Goal: Information Seeking & Learning: Check status

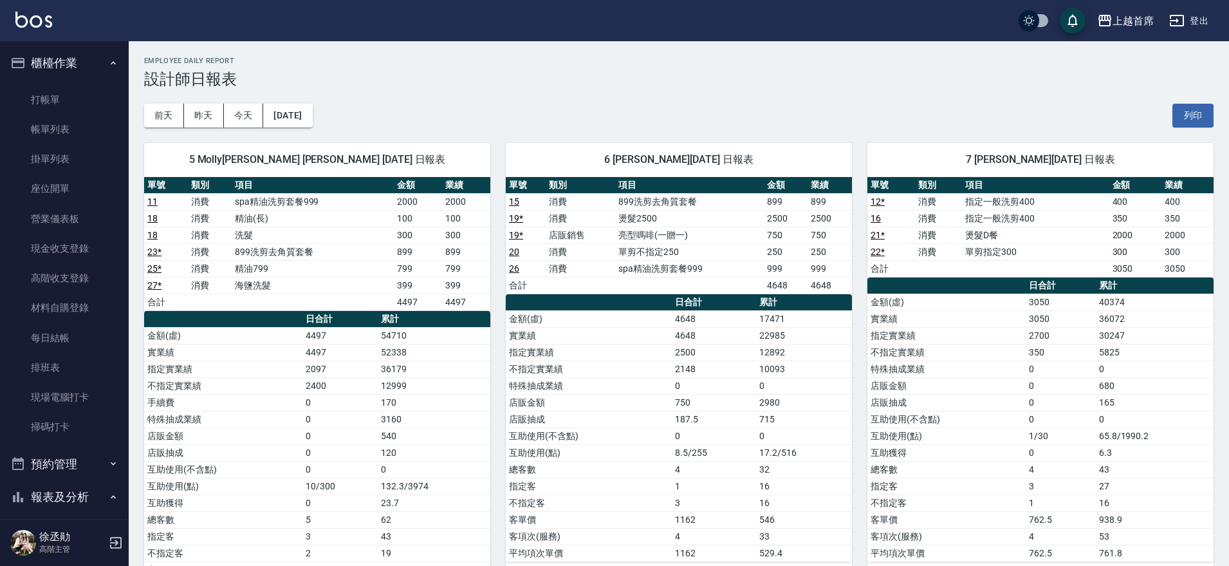
scroll to position [241, 0]
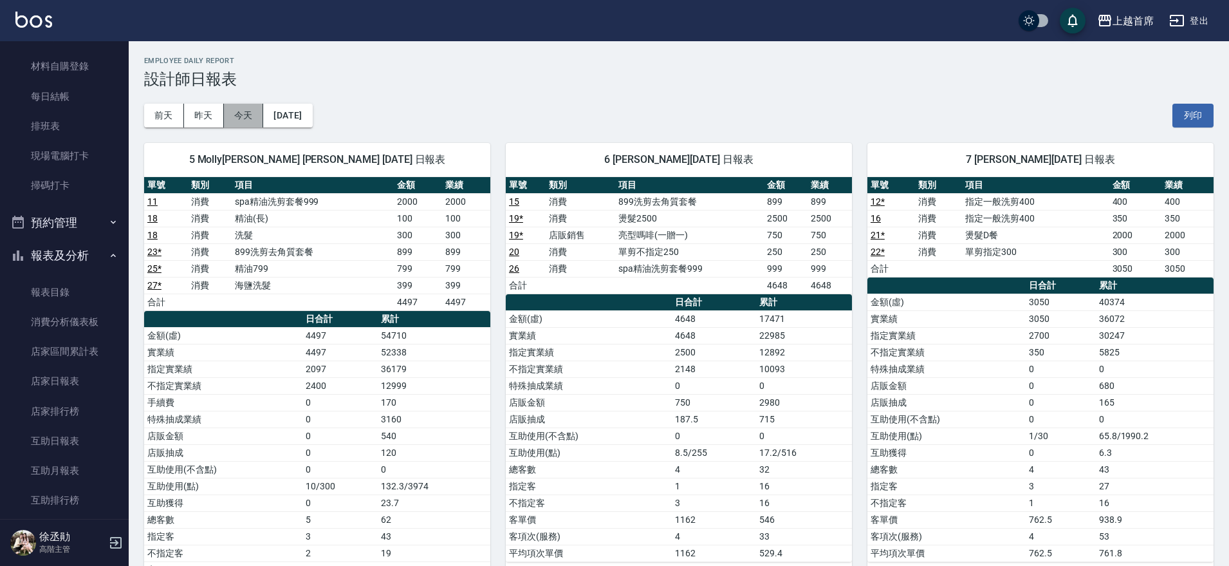
click at [250, 110] on button "今天" at bounding box center [244, 116] width 40 height 24
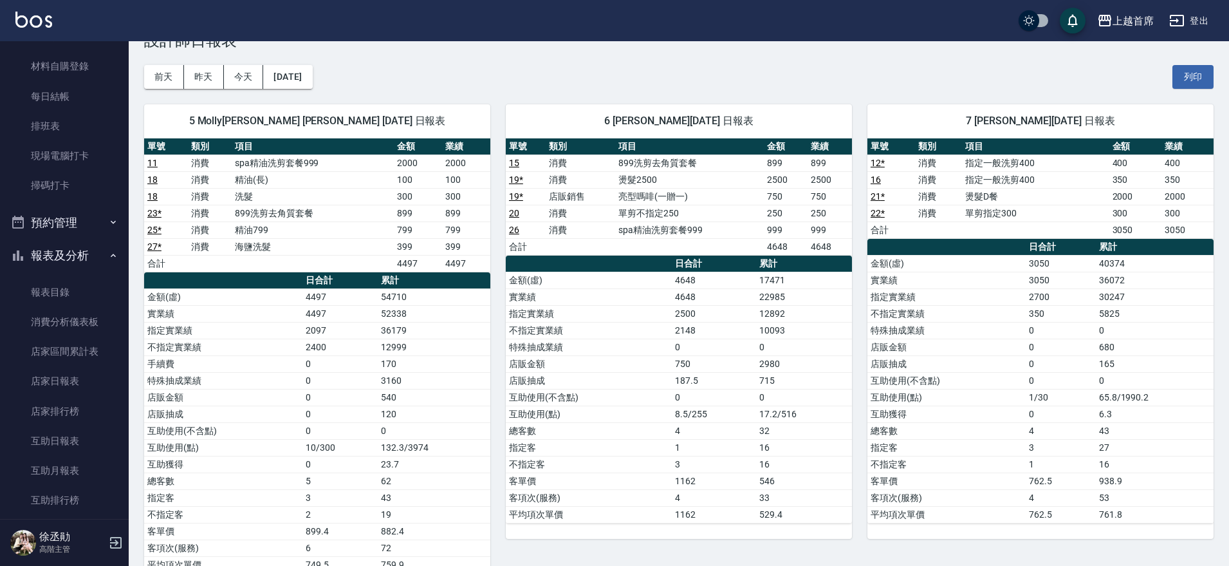
drag, startPoint x: 704, startPoint y: 277, endPoint x: 704, endPoint y: 324, distance: 46.3
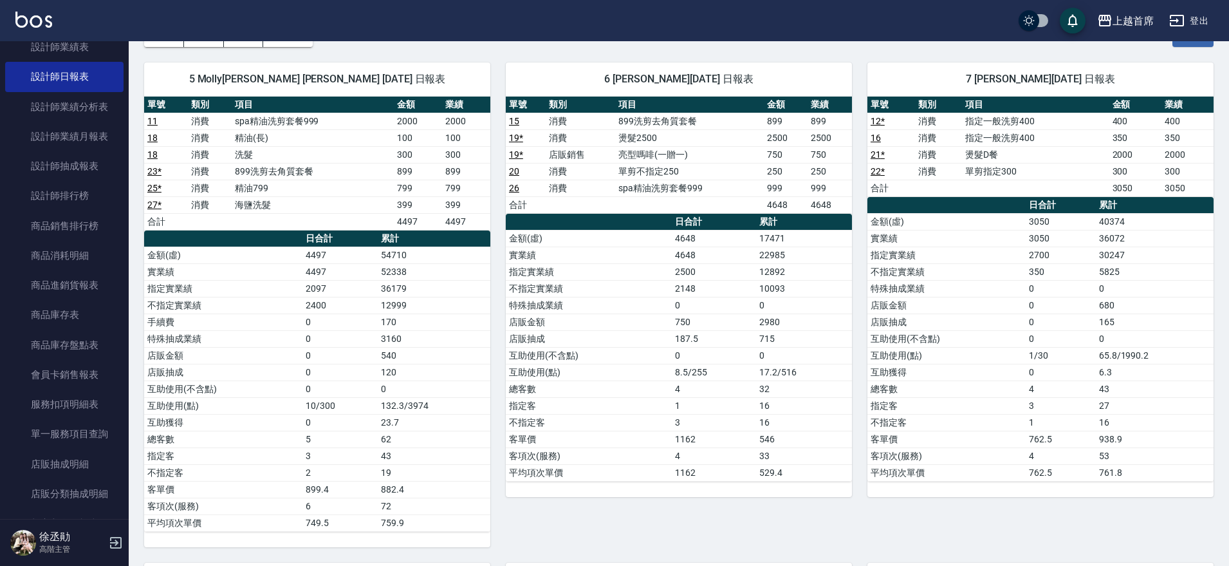
scroll to position [905, 0]
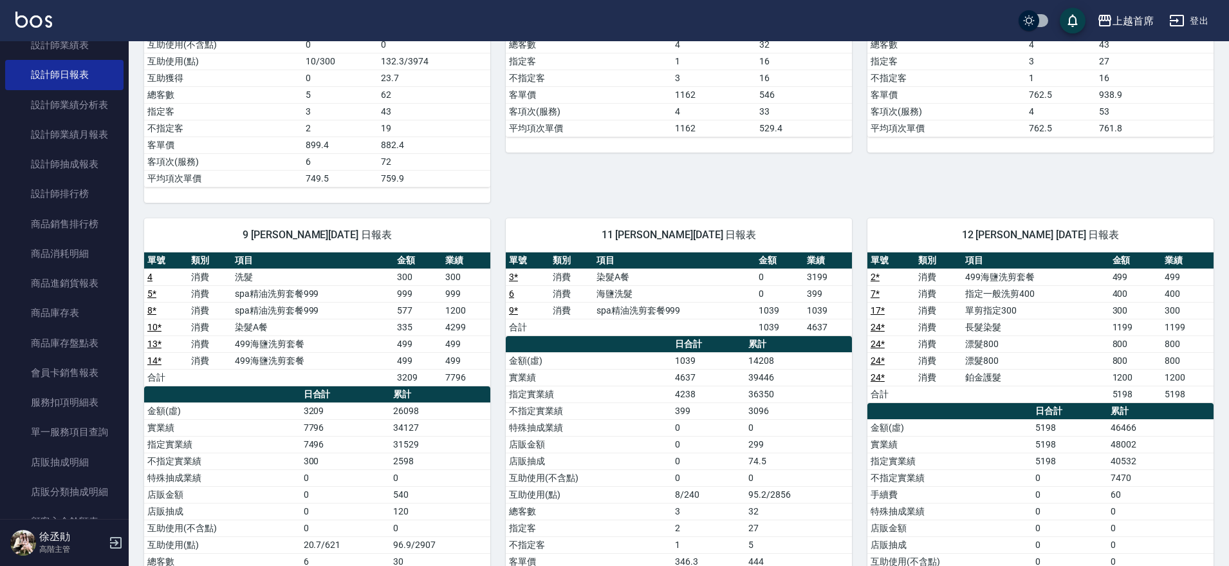
drag, startPoint x: 389, startPoint y: 370, endPoint x: 420, endPoint y: 443, distance: 79.0
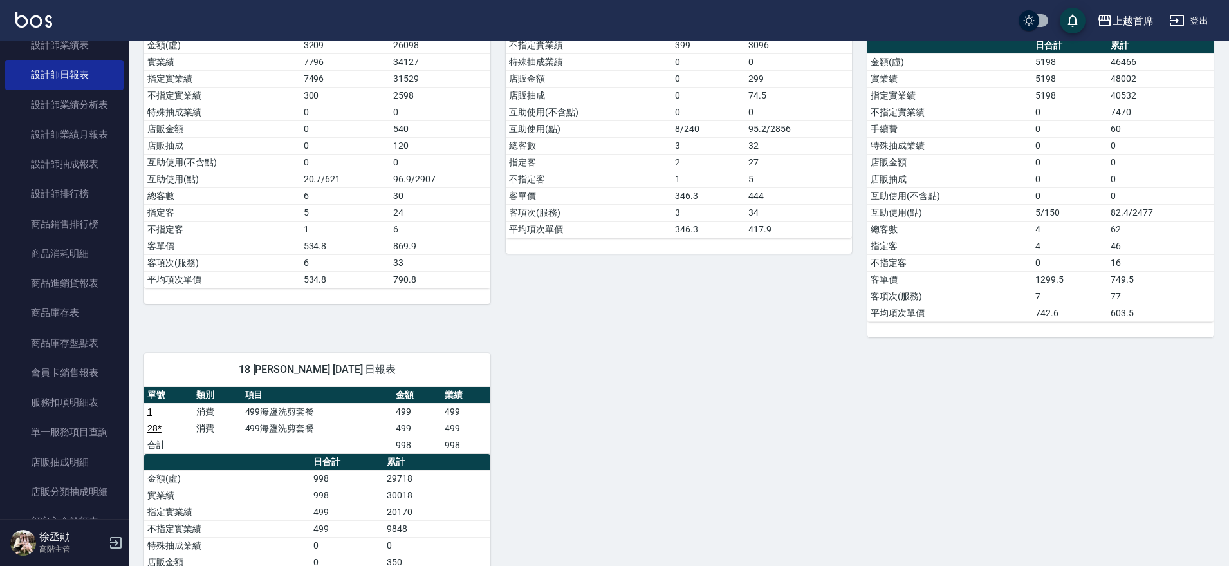
scroll to position [924, 0]
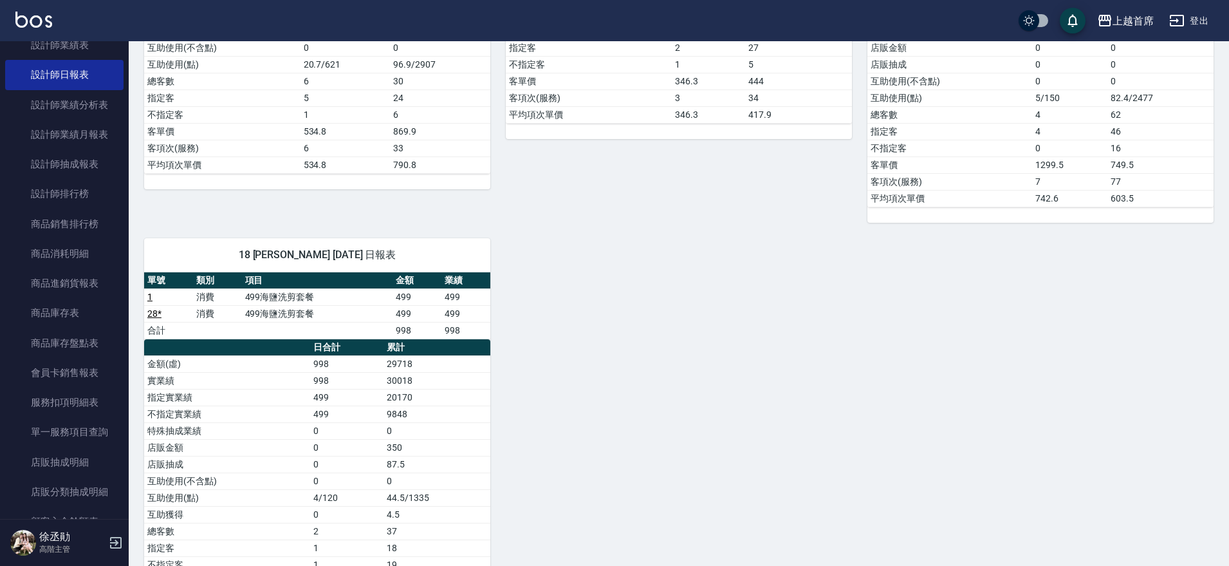
drag, startPoint x: 449, startPoint y: 421, endPoint x: 454, endPoint y: 498, distance: 76.8
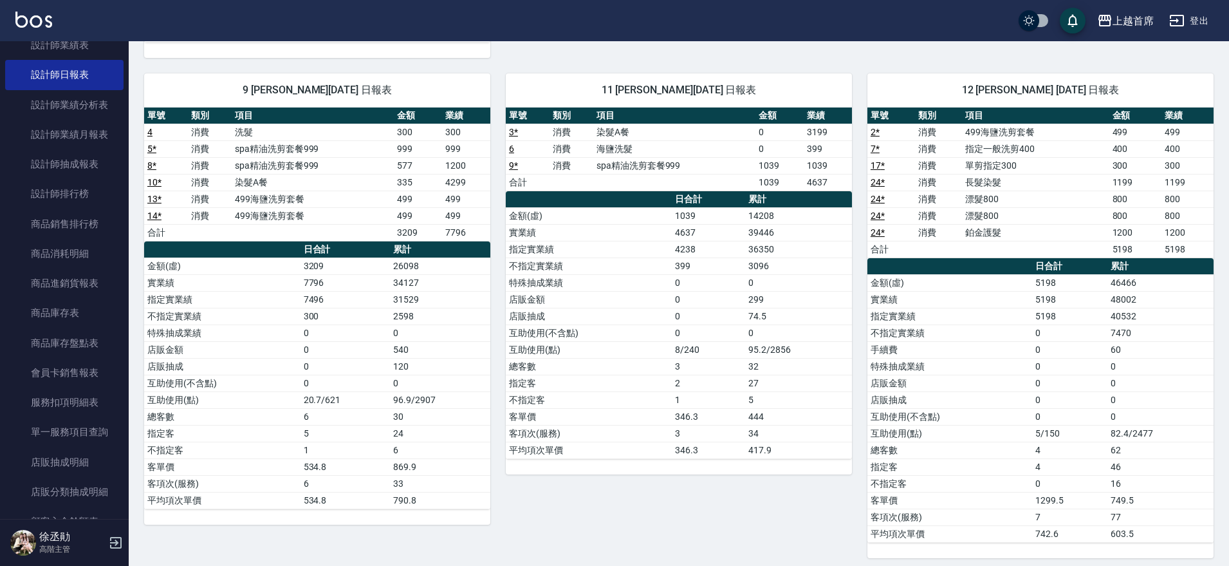
drag, startPoint x: 450, startPoint y: 469, endPoint x: 369, endPoint y: 335, distance: 156.0
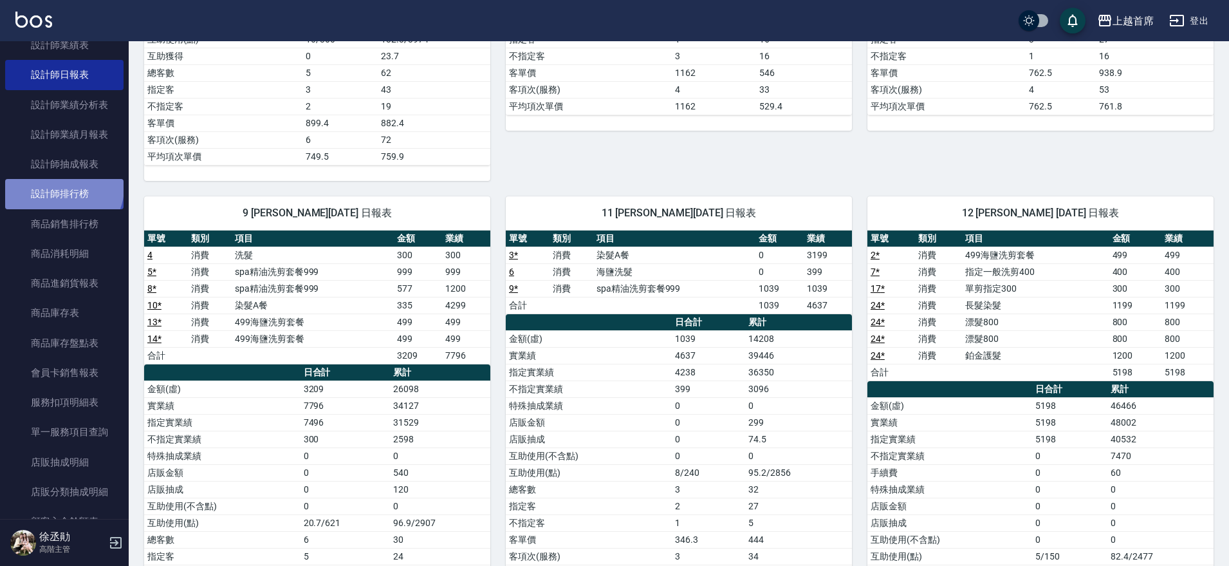
click at [62, 187] on link "設計師排行榜" at bounding box center [64, 194] width 118 height 30
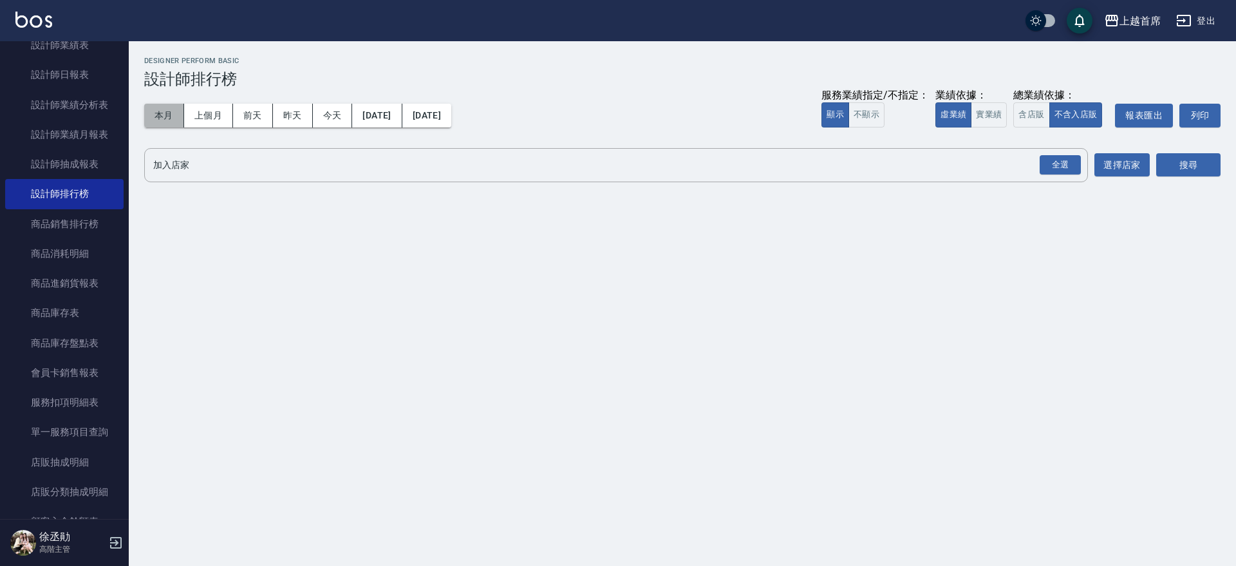
click at [158, 119] on button "本月" at bounding box center [164, 116] width 40 height 24
click at [985, 115] on button "實業績" at bounding box center [989, 114] width 36 height 25
click at [1059, 161] on div "全選" at bounding box center [1060, 165] width 41 height 20
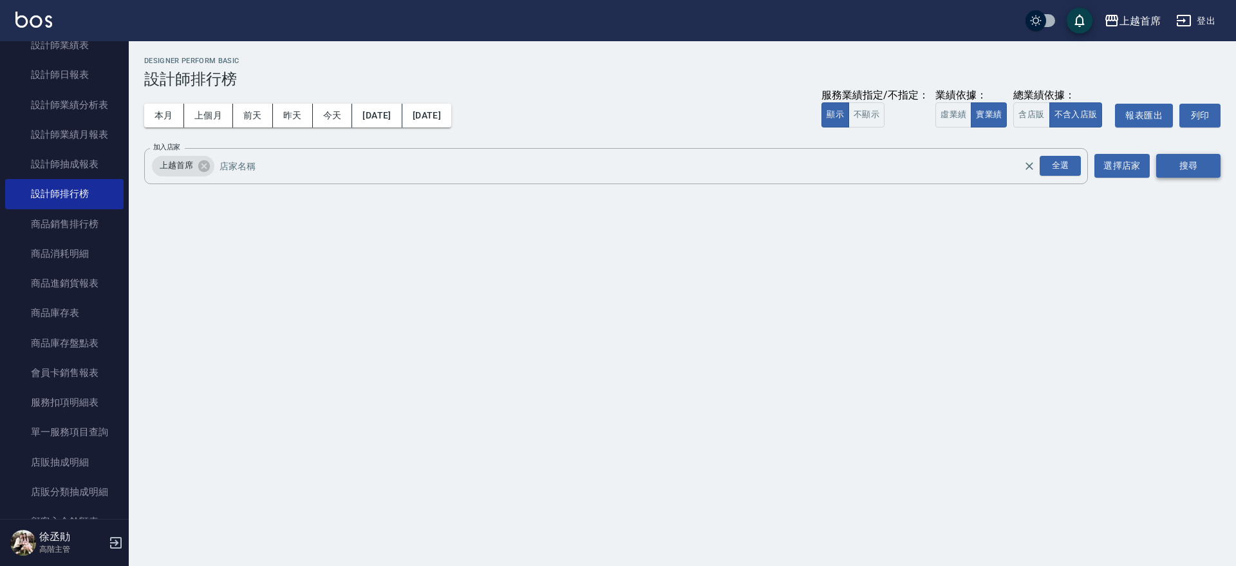
click at [1197, 162] on button "搜尋" at bounding box center [1188, 166] width 64 height 24
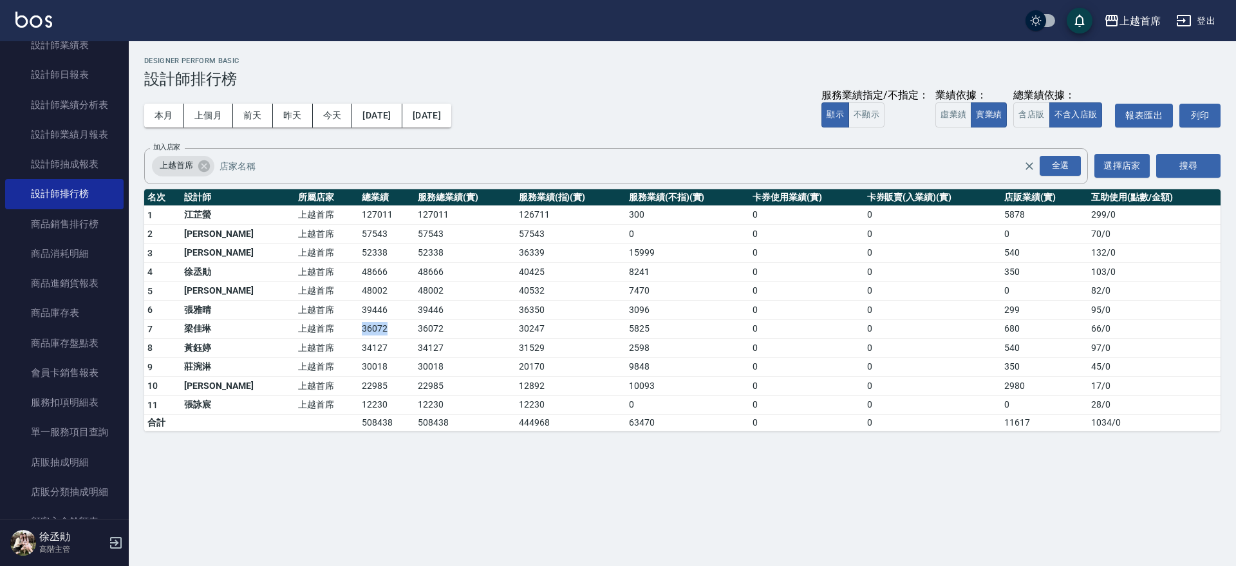
drag, startPoint x: 310, startPoint y: 326, endPoint x: 373, endPoint y: 330, distance: 62.6
click at [373, 330] on tr "7 梁佳琳 上越首席 36072 36072 30247 5825 0 0 680 66 / 0" at bounding box center [682, 328] width 1076 height 19
click at [373, 385] on td "22985" at bounding box center [387, 386] width 56 height 19
drag, startPoint x: 292, startPoint y: 328, endPoint x: 368, endPoint y: 325, distance: 75.4
click at [368, 325] on tr "7 梁佳琳 上越首席 36072 36072 30247 5825 0 0 680 66 / 0" at bounding box center [682, 328] width 1076 height 19
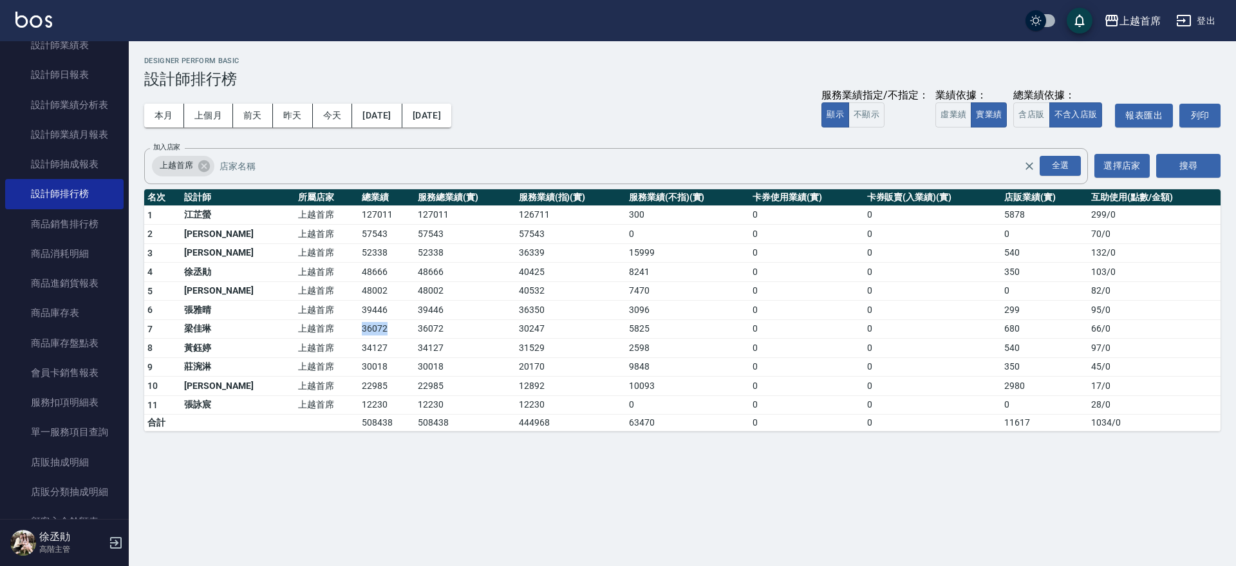
click at [368, 325] on td "36072" at bounding box center [387, 328] width 56 height 19
drag, startPoint x: 316, startPoint y: 331, endPoint x: 373, endPoint y: 331, distance: 57.3
click at [373, 331] on tr "7 梁佳琳 上越首席 36072 36072 30247 5825 0 0 680 66 / 0" at bounding box center [682, 328] width 1076 height 19
click at [339, 473] on div "上越首席 2025-08-01 - 2025-08-31 設計師排行榜 列印時間： 2025-08-12-22:21 Designer Perform Bas…" at bounding box center [618, 283] width 1236 height 566
click at [331, 106] on button "今天" at bounding box center [333, 116] width 40 height 24
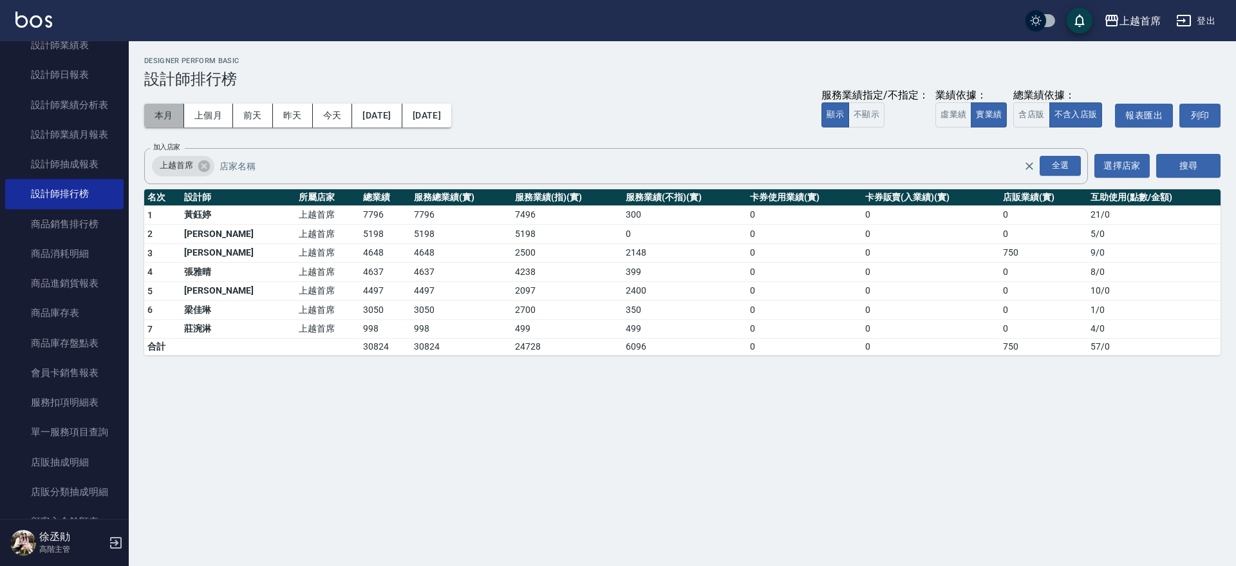
click at [154, 115] on button "本月" at bounding box center [164, 116] width 40 height 24
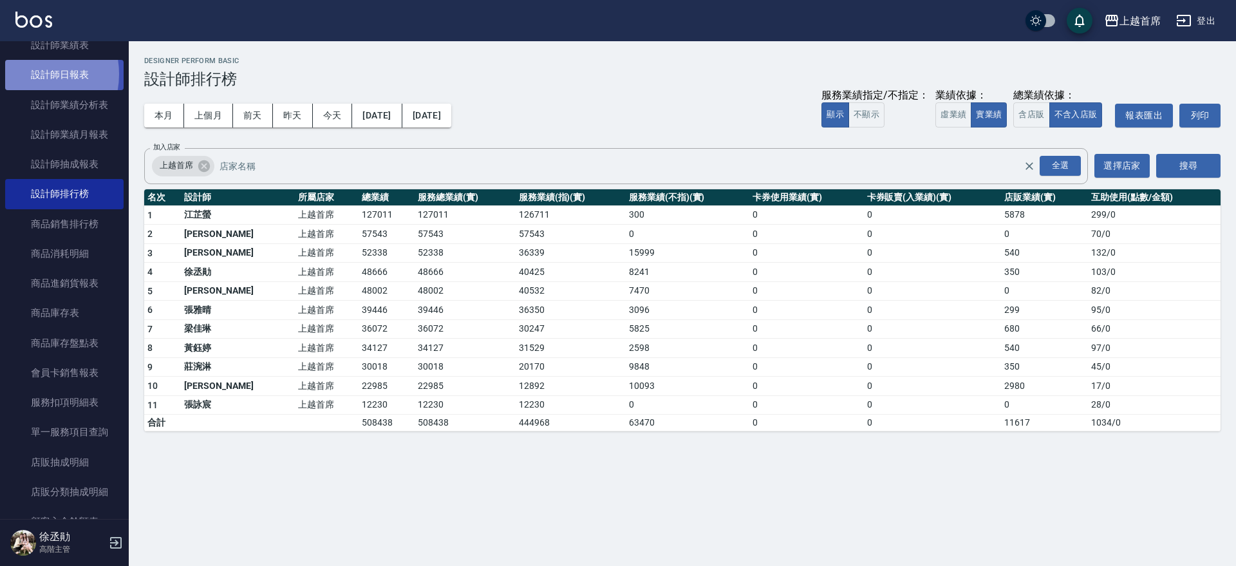
click at [26, 74] on link "設計師日報表" at bounding box center [64, 75] width 118 height 30
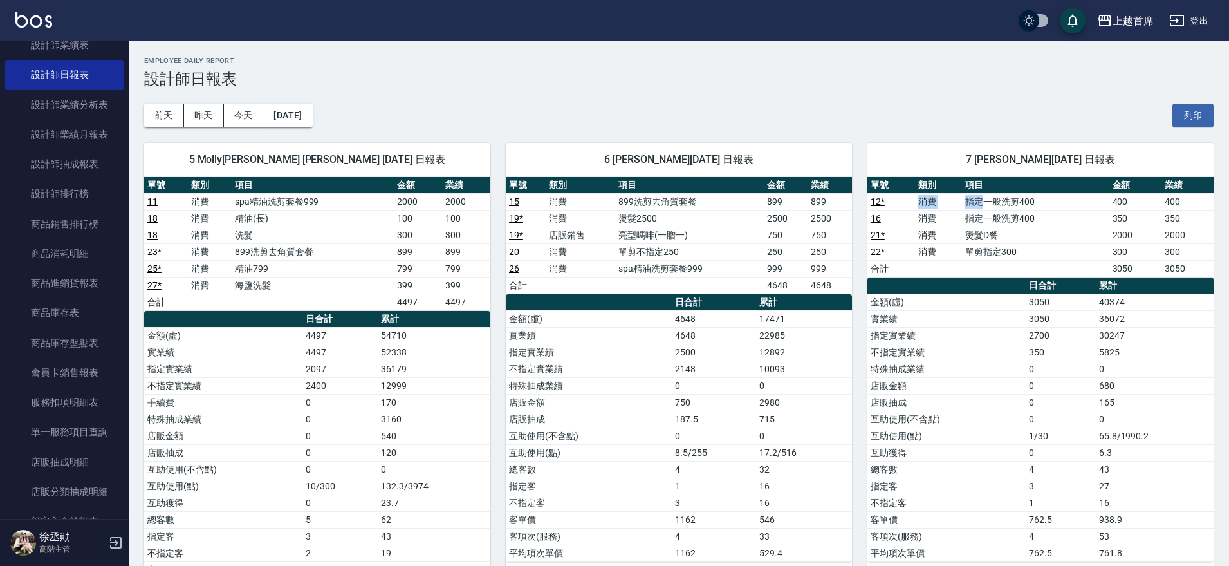
drag, startPoint x: 909, startPoint y: 205, endPoint x: 983, endPoint y: 206, distance: 73.4
click at [983, 205] on tr "12 * 消費 指定一般洗剪400 400 400" at bounding box center [1041, 201] width 346 height 17
drag, startPoint x: 984, startPoint y: 214, endPoint x: 1057, endPoint y: 214, distance: 73.4
click at [1057, 214] on td "指定一般洗剪400" at bounding box center [1035, 218] width 147 height 17
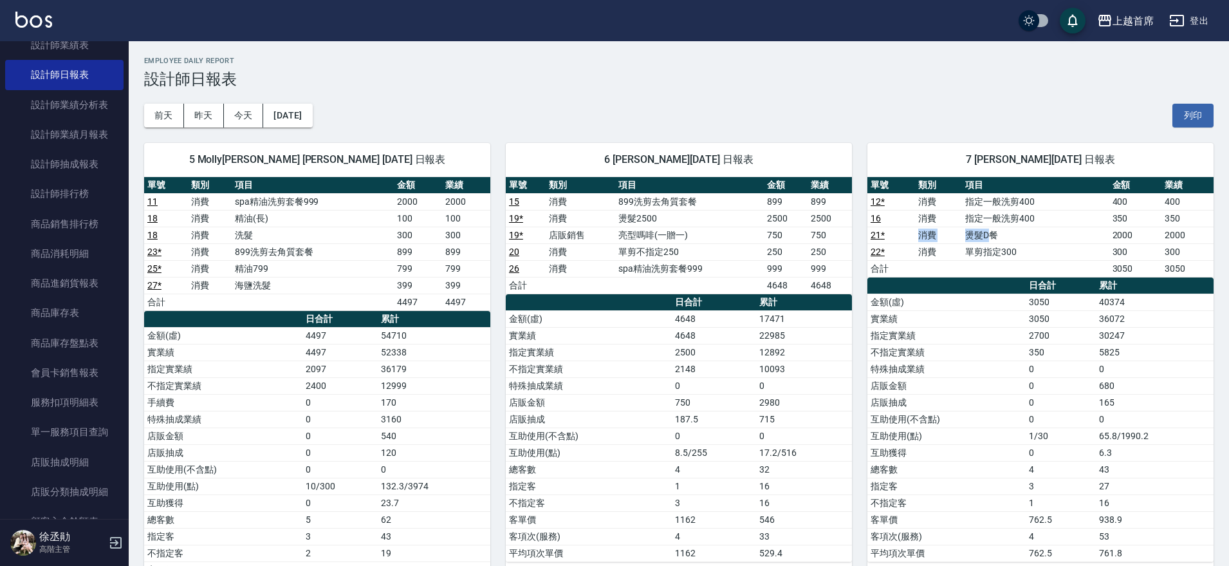
drag, startPoint x: 886, startPoint y: 237, endPoint x: 993, endPoint y: 236, distance: 106.9
click at [993, 236] on tr "21 * 消費 燙髮D餐 2000 2000" at bounding box center [1041, 235] width 346 height 17
click at [993, 236] on td "燙髮D餐" at bounding box center [1035, 235] width 147 height 17
drag, startPoint x: 963, startPoint y: 227, endPoint x: 1029, endPoint y: 232, distance: 65.8
click at [1029, 232] on td "燙髮D餐" at bounding box center [1035, 235] width 147 height 17
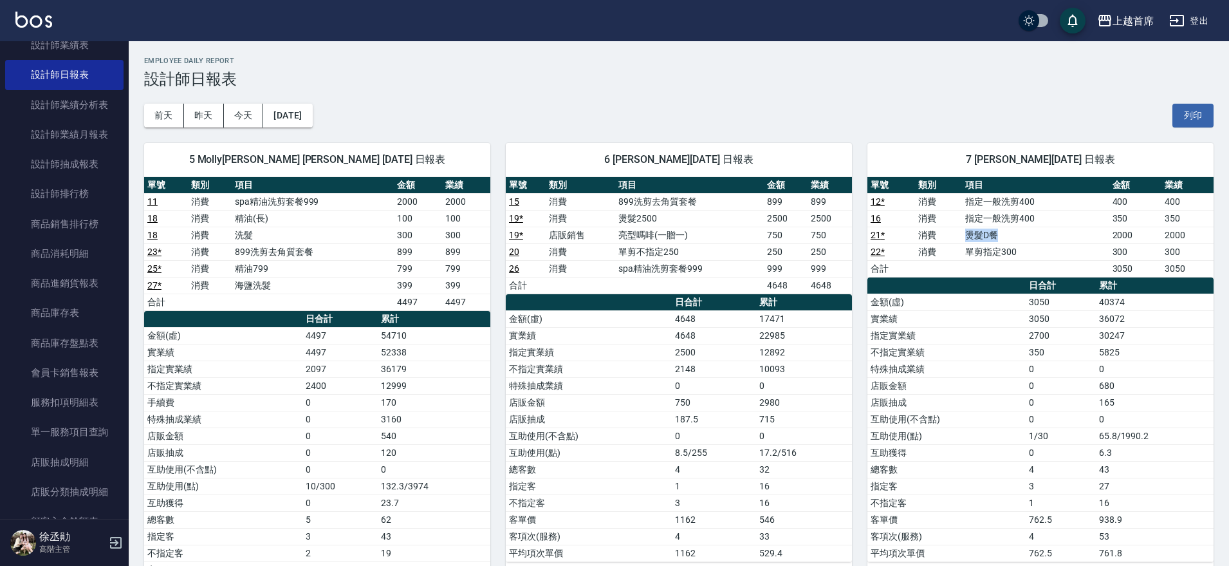
click at [873, 237] on link "21 *" at bounding box center [878, 235] width 14 height 10
click at [976, 281] on th "a dense table" at bounding box center [947, 285] width 158 height 17
drag, startPoint x: 963, startPoint y: 200, endPoint x: 1052, endPoint y: 200, distance: 88.8
click at [1050, 200] on td "指定一般洗剪400" at bounding box center [1035, 201] width 147 height 17
click at [1056, 200] on td "指定一般洗剪400" at bounding box center [1035, 201] width 147 height 17
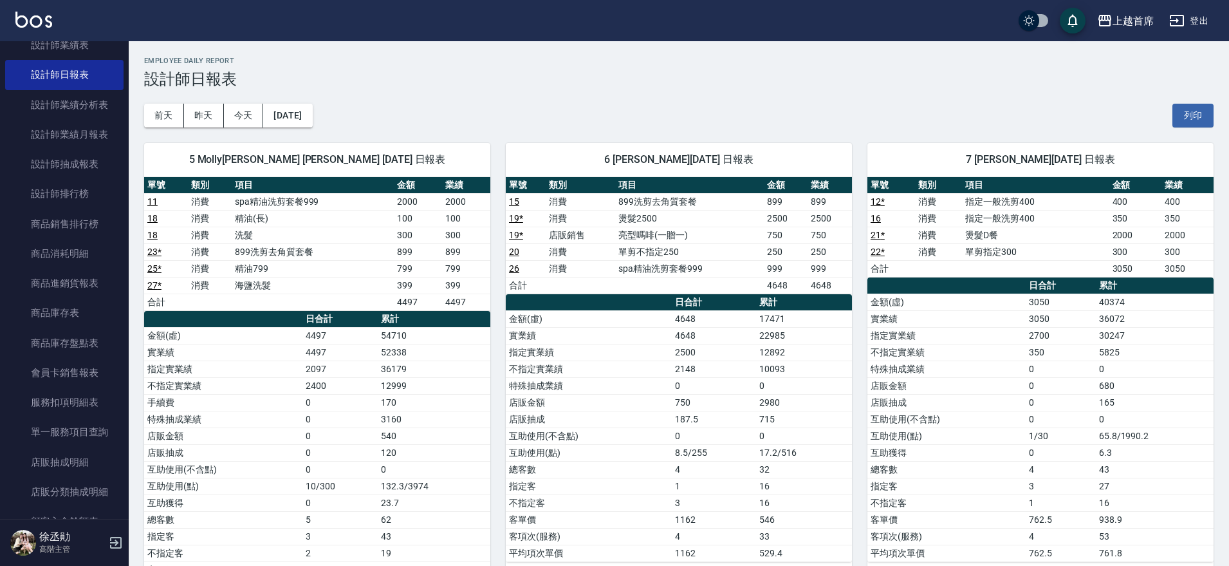
click at [879, 205] on link "12 *" at bounding box center [878, 201] width 14 height 10
click at [93, 193] on link "設計師排行榜" at bounding box center [64, 194] width 118 height 30
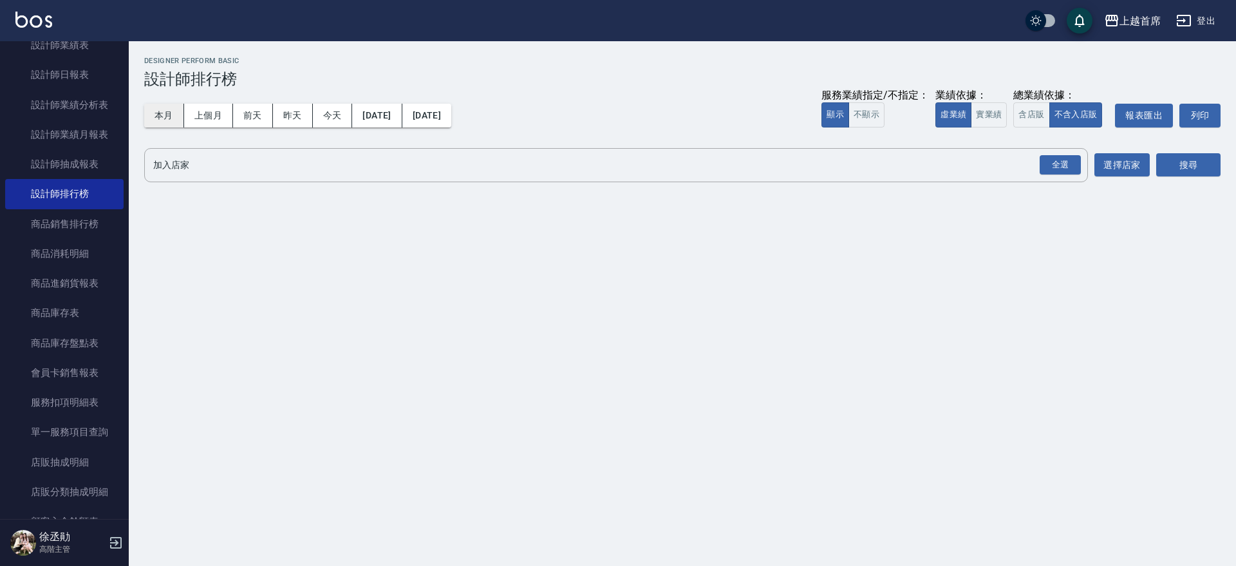
click at [147, 115] on button "本月" at bounding box center [164, 116] width 40 height 24
click at [999, 110] on button "實業績" at bounding box center [989, 114] width 36 height 25
click at [1070, 158] on div "全選" at bounding box center [1060, 165] width 41 height 20
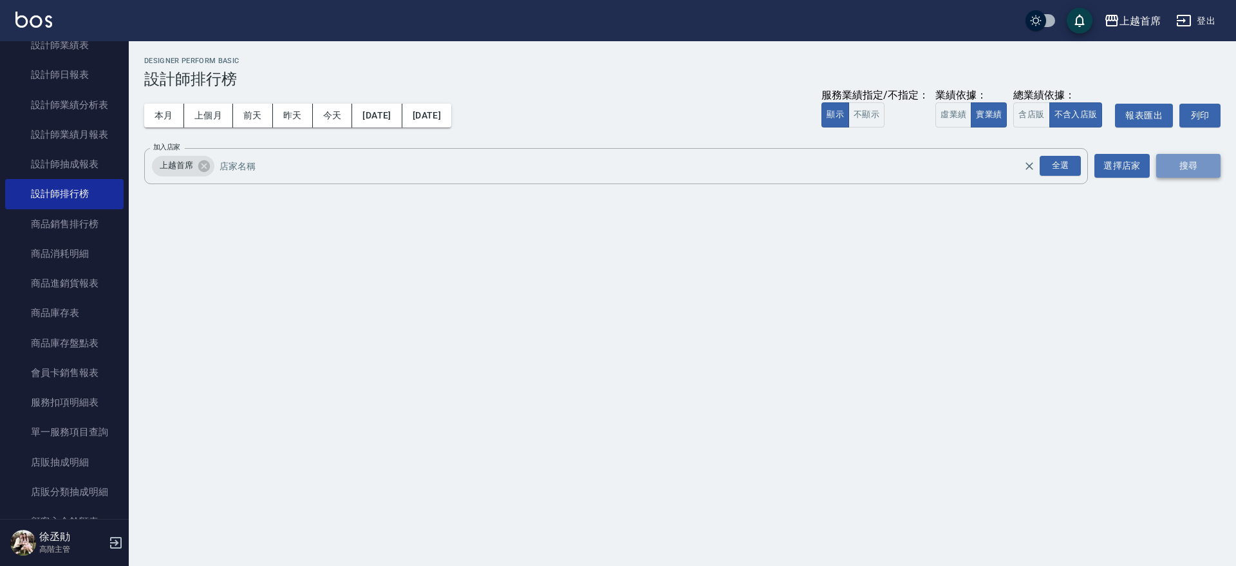
click at [1192, 159] on button "搜尋" at bounding box center [1188, 166] width 64 height 24
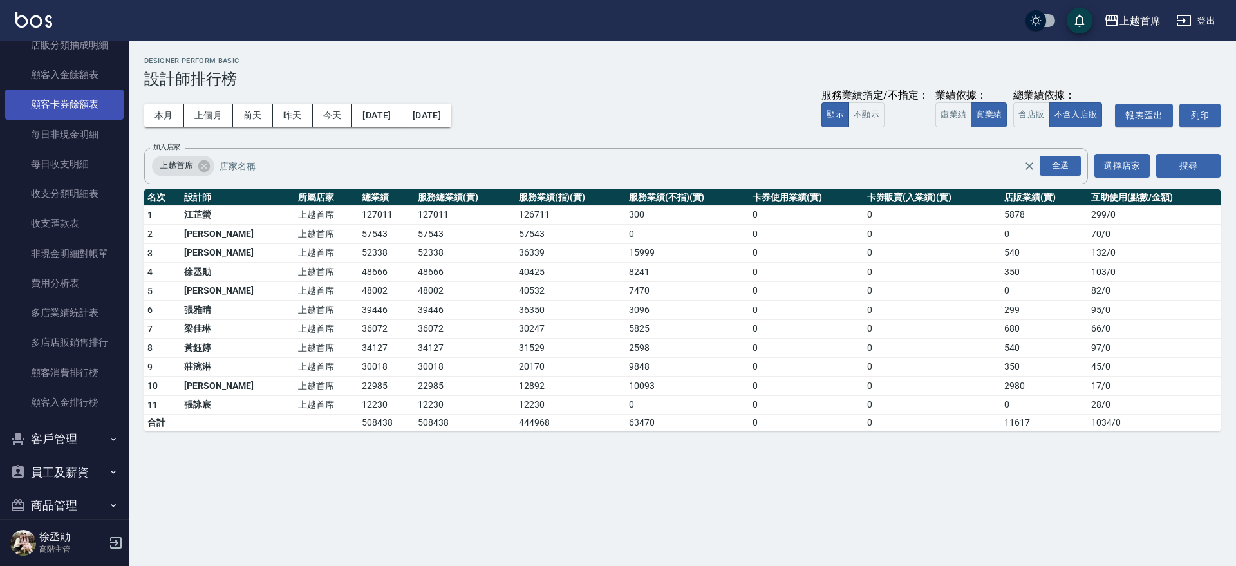
scroll to position [1356, 0]
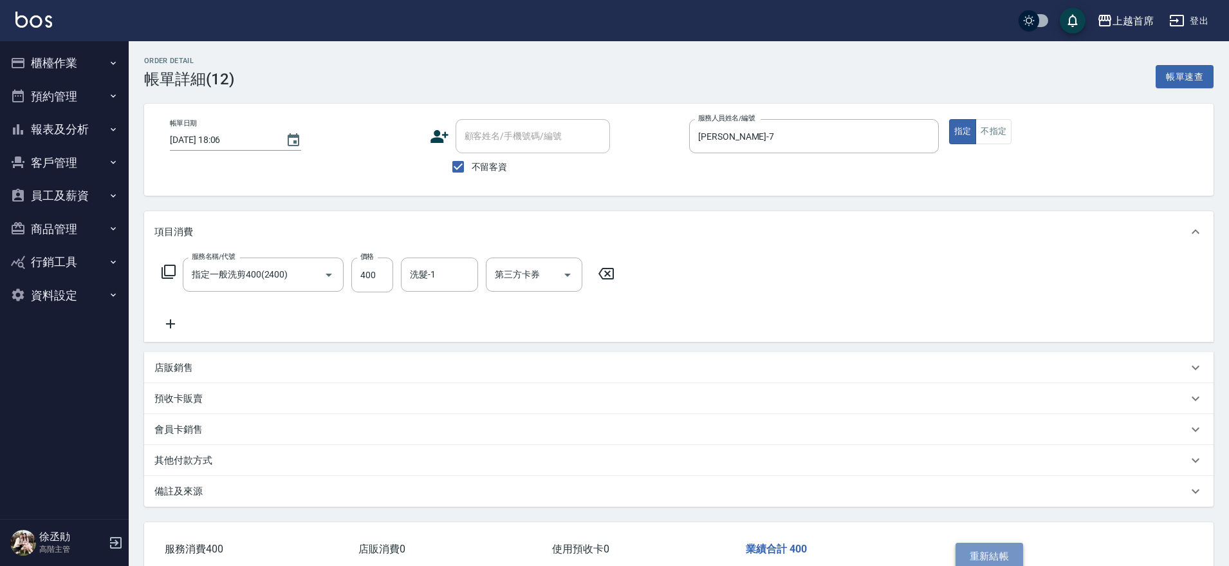
click at [996, 556] on button "重新結帳" at bounding box center [990, 556] width 68 height 27
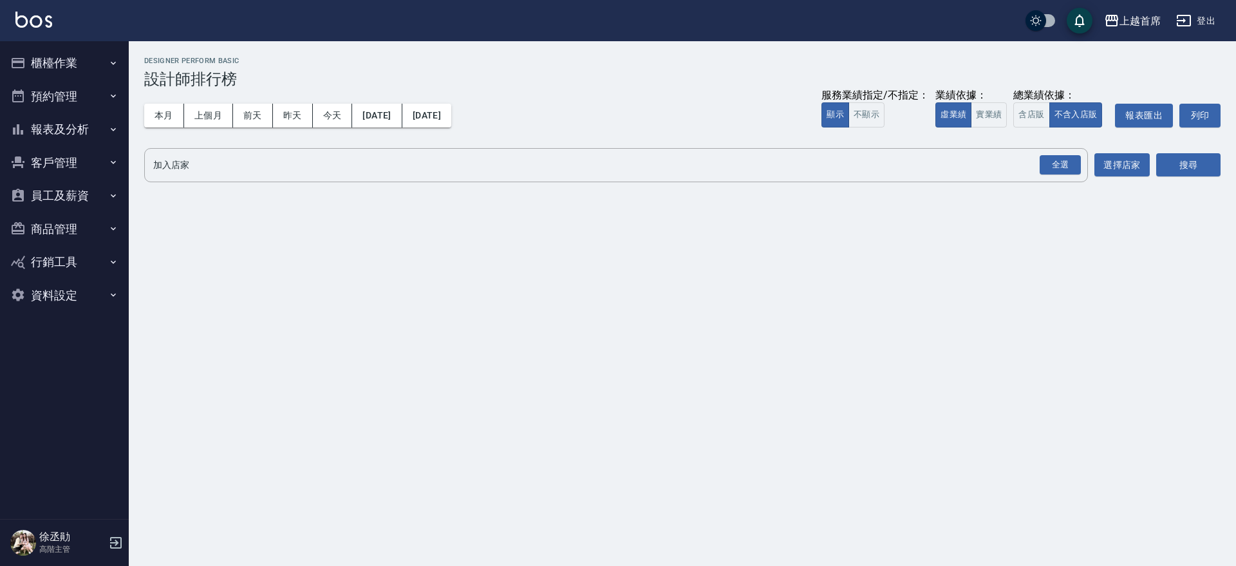
click at [66, 59] on button "櫃檯作業" at bounding box center [64, 62] width 118 height 33
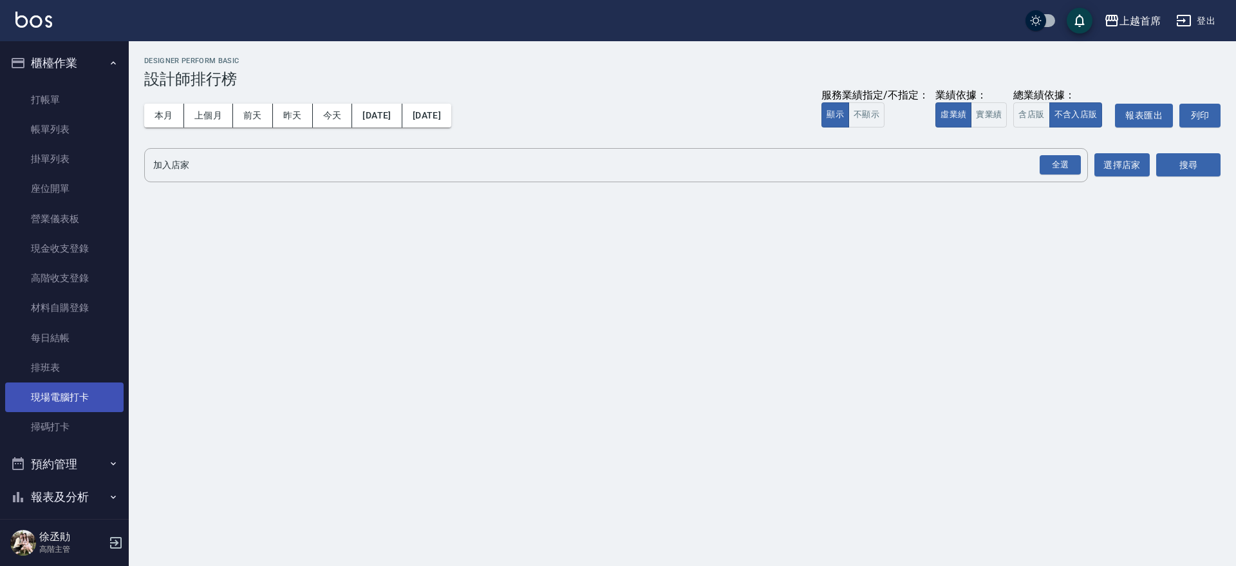
click at [86, 394] on link "現場電腦打卡" at bounding box center [64, 397] width 118 height 30
